Goal: Task Accomplishment & Management: Use online tool/utility

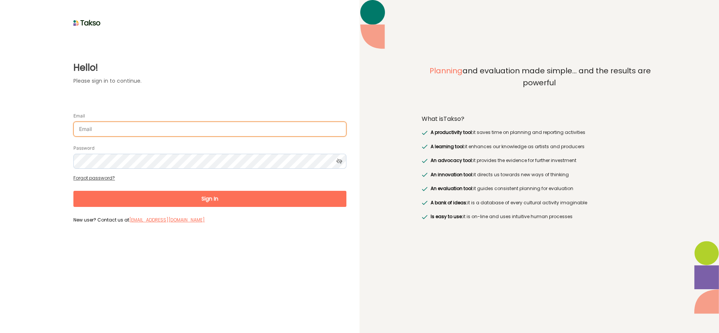
type input "[EMAIL_ADDRESS][DOMAIN_NAME]"
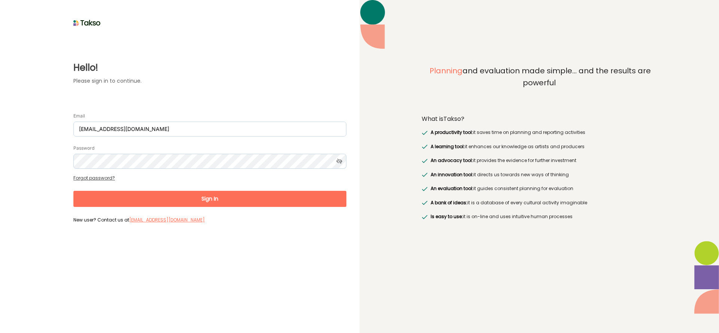
click at [204, 199] on button "Sign In" at bounding box center [209, 199] width 273 height 16
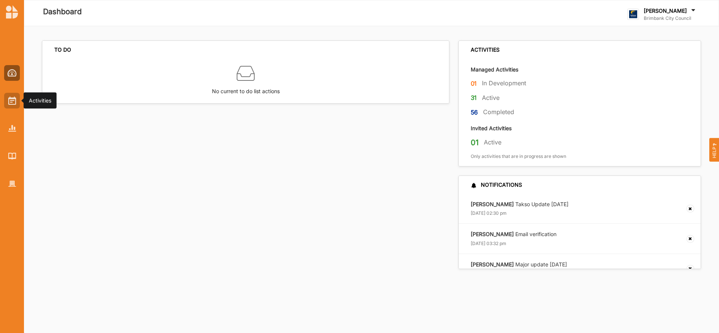
click at [10, 99] on img at bounding box center [12, 101] width 8 height 8
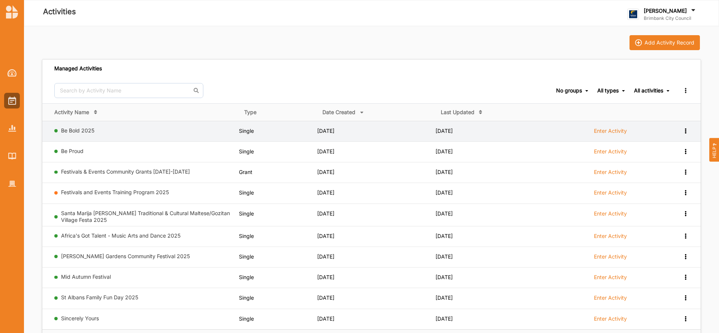
click at [605, 129] on label "Enter Activity" at bounding box center [610, 131] width 33 height 7
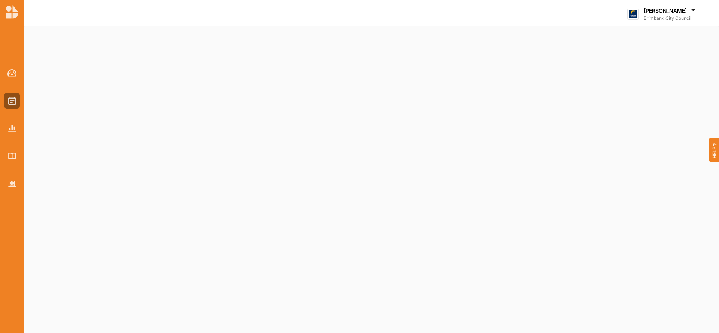
select select "2"
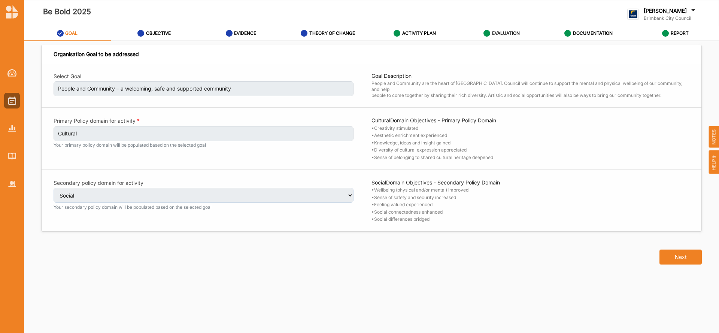
click at [498, 32] on label "EVALUATION" at bounding box center [506, 33] width 28 height 6
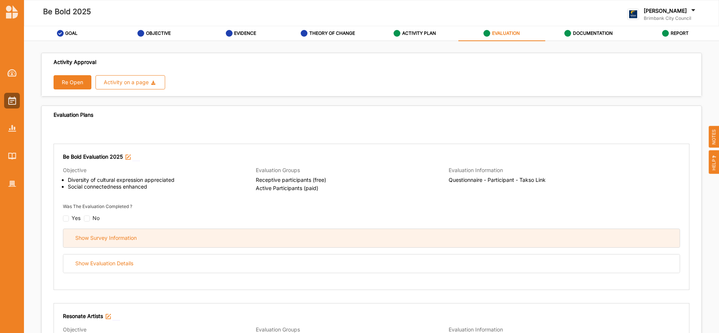
click at [316, 233] on div "Show Survey Information" at bounding box center [371, 238] width 616 height 18
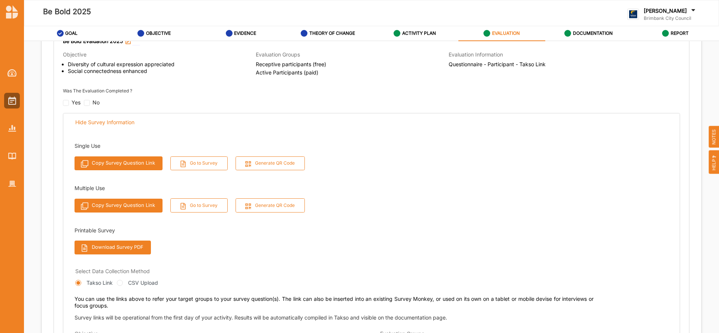
scroll to position [119, 0]
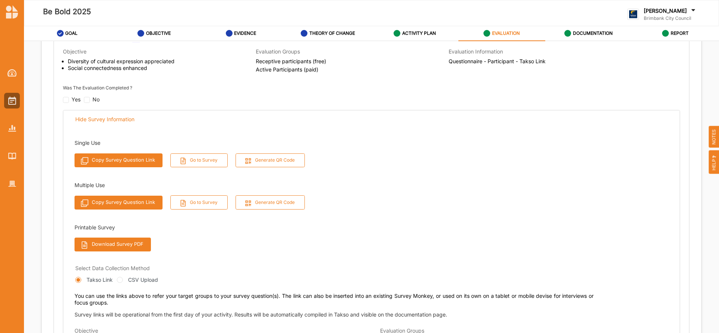
click at [125, 244] on button "Download Survey PDF" at bounding box center [113, 245] width 76 height 14
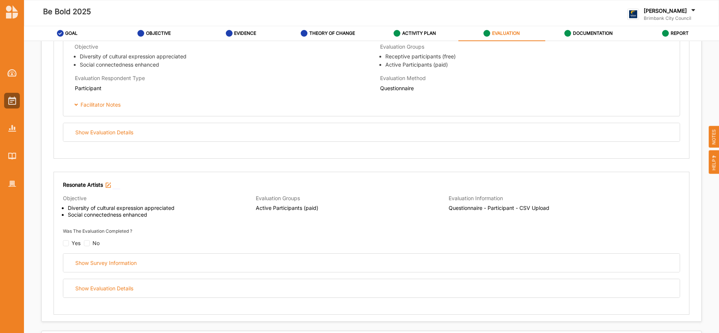
scroll to position [404, 0]
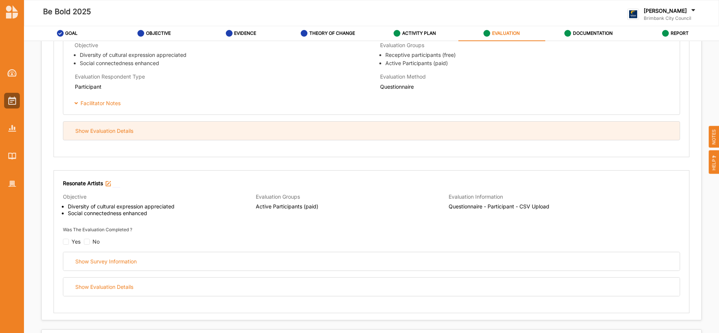
click at [120, 132] on div "Show Evaluation Details" at bounding box center [104, 131] width 58 height 7
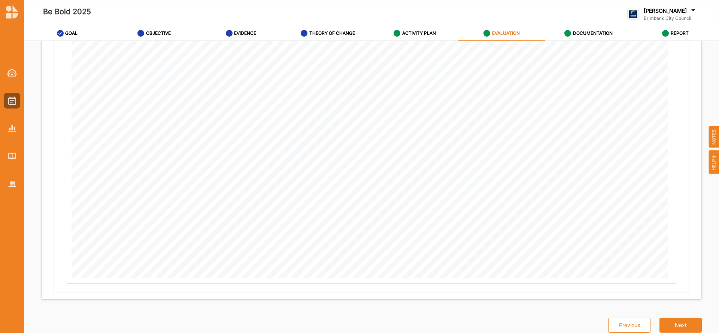
scroll to position [1090, 0]
